Goal: Communication & Community: Answer question/provide support

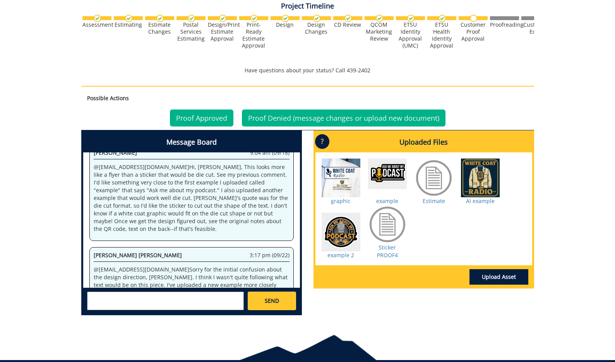
scroll to position [295, 0]
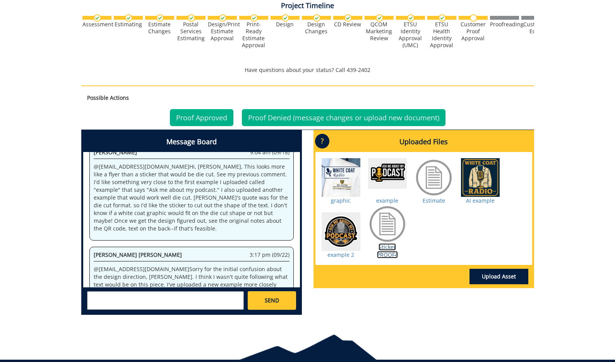
click at [387, 252] on link "Sticker PROOF4" at bounding box center [387, 250] width 21 height 15
click at [396, 247] on div "Sticker PROOF4" at bounding box center [387, 232] width 39 height 54
click at [393, 249] on link "Sticker PROOF4" at bounding box center [387, 250] width 21 height 15
click at [328, 235] on div at bounding box center [341, 232] width 39 height 39
click at [218, 300] on textarea at bounding box center [165, 300] width 157 height 19
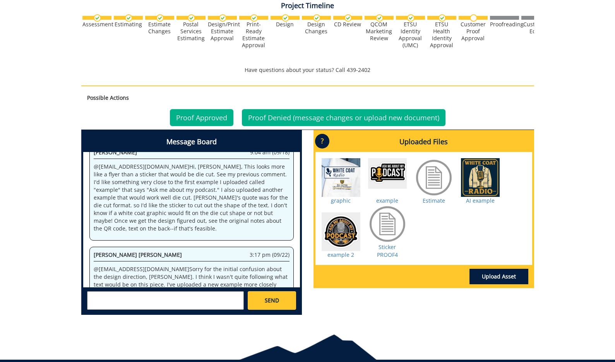
type textarea "1"
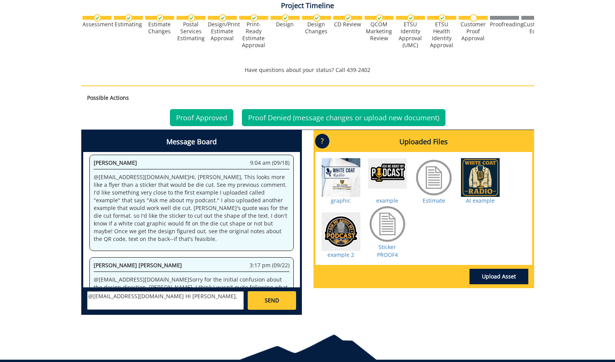
scroll to position [1065, 0]
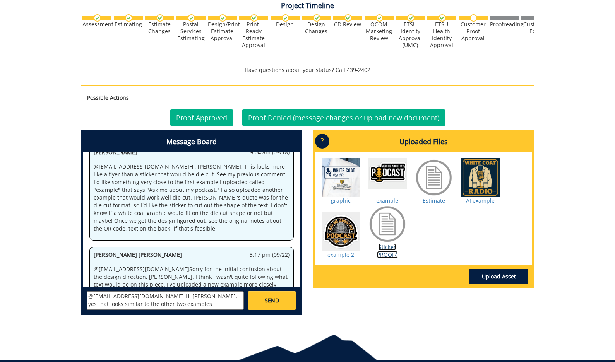
click at [383, 257] on link "Sticker PROOF4" at bounding box center [387, 250] width 21 height 15
click at [175, 305] on textarea "@campbelltc@etsu.edu Hi Taylor, yes that looks similar to the other two examples" at bounding box center [165, 300] width 157 height 19
click at [391, 251] on link "Sticker PROOF4" at bounding box center [387, 250] width 21 height 15
click at [214, 302] on textarea "@campbelltc@etsu.edu Hi Taylor, yes that looks similar to the other two example…" at bounding box center [165, 300] width 157 height 19
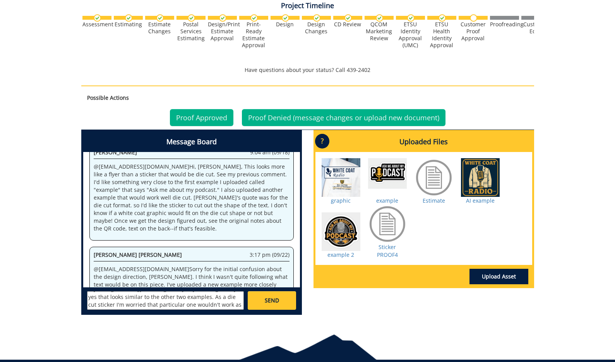
scroll to position [14, 0]
type textarea "@[EMAIL_ADDRESS][DOMAIN_NAME] Hi [PERSON_NAME], yes that looks similar to the o…"
click at [276, 302] on span "SEND" at bounding box center [272, 301] width 14 height 8
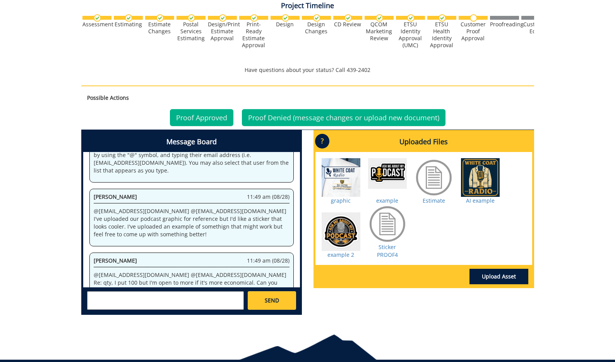
scroll to position [98735, 0]
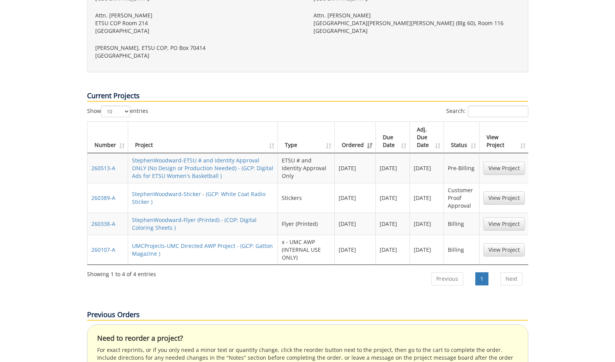
scroll to position [356, 0]
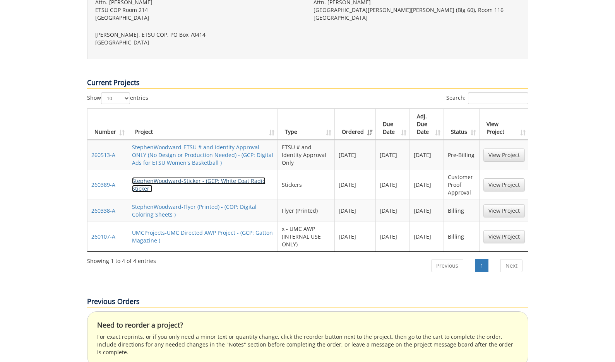
click at [214, 177] on link "StephenWoodward-Sticker - (GCP: White Coat Radio Sticker )" at bounding box center [199, 184] width 134 height 15
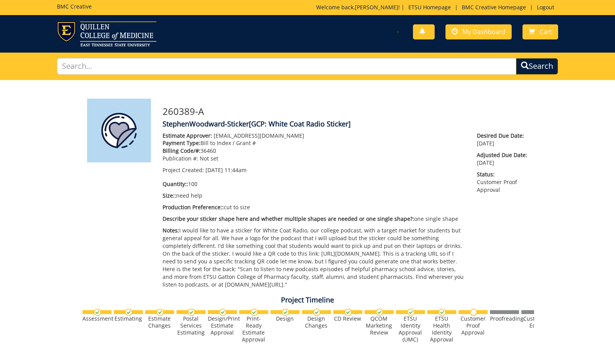
scroll to position [329, 0]
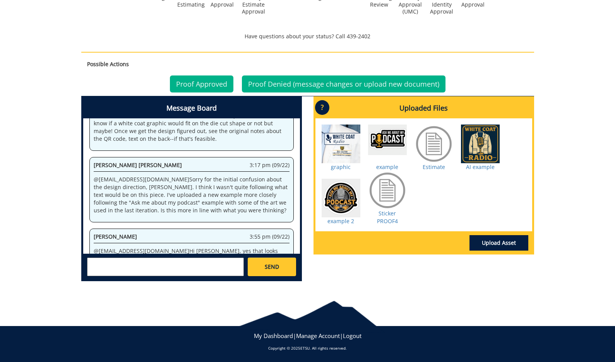
click at [222, 268] on textarea at bounding box center [165, 267] width 157 height 19
type textarea "2"
type textarea "@[EMAIL_ADDRESS][DOMAIN_NAME] Also, I think the other two examples would work b…"
click at [266, 272] on link "SEND" at bounding box center [272, 267] width 48 height 19
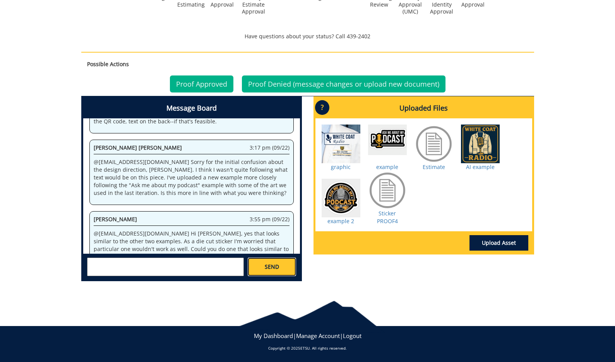
scroll to position [3767, 0]
